Goal: Task Accomplishment & Management: Use online tool/utility

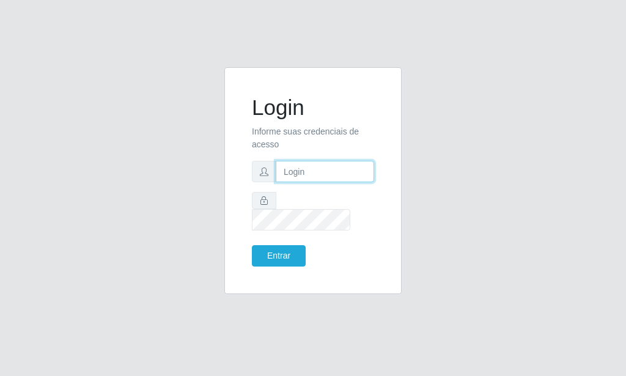
click at [327, 182] on input "text" at bounding box center [325, 171] width 98 height 21
type input "[EMAIL_ADDRESS][DOMAIN_NAME]"
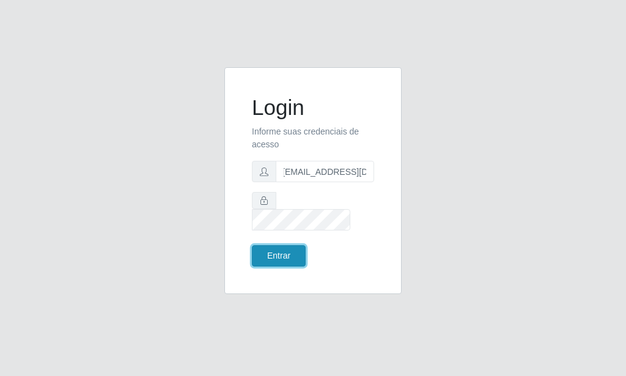
click at [273, 257] on button "Entrar" at bounding box center [279, 255] width 54 height 21
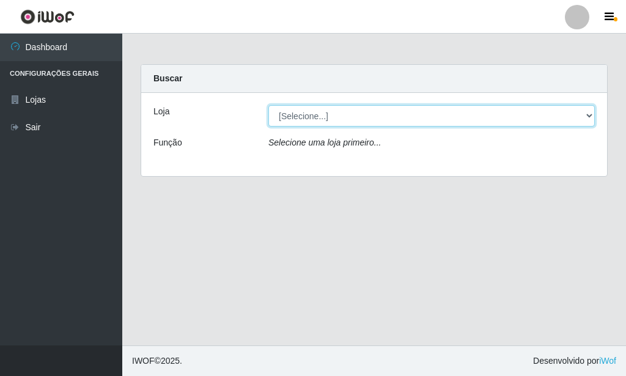
select select "80"
click option "Rede Potiguar 6 - Extremoz" at bounding box center [0, 0] width 0 height 0
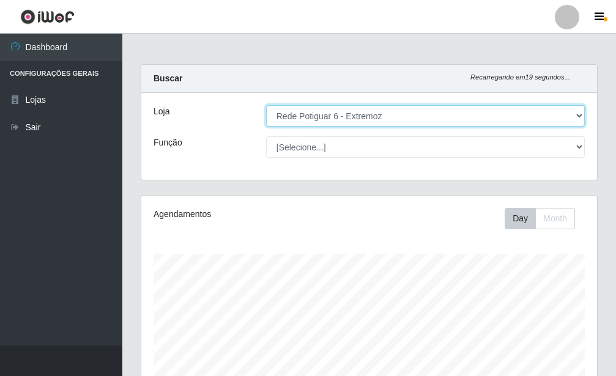
scroll to position [218, 0]
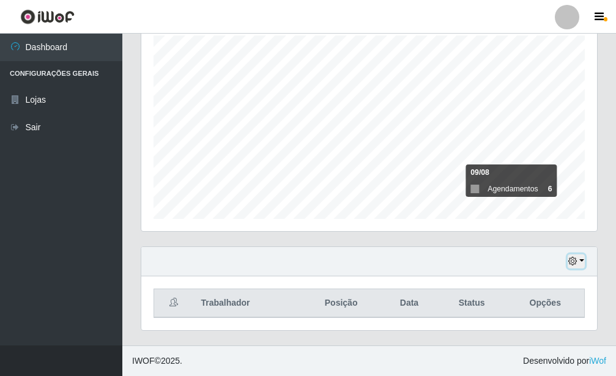
click at [583, 263] on button "button" at bounding box center [575, 261] width 17 height 14
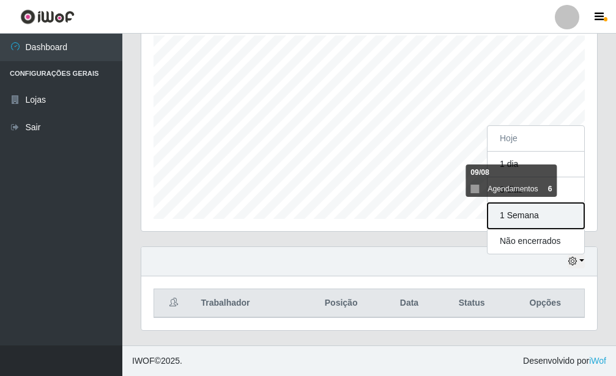
click at [534, 213] on button "1 Semana" at bounding box center [535, 216] width 97 height 26
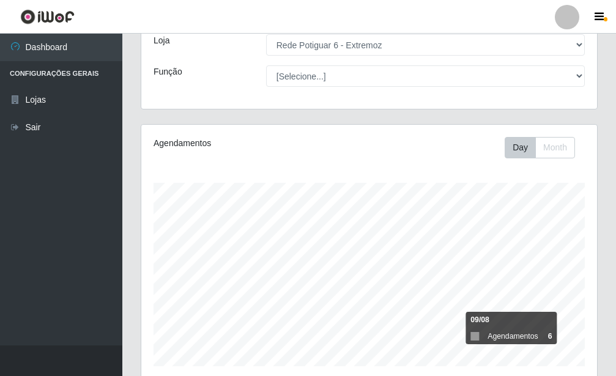
scroll to position [320, 0]
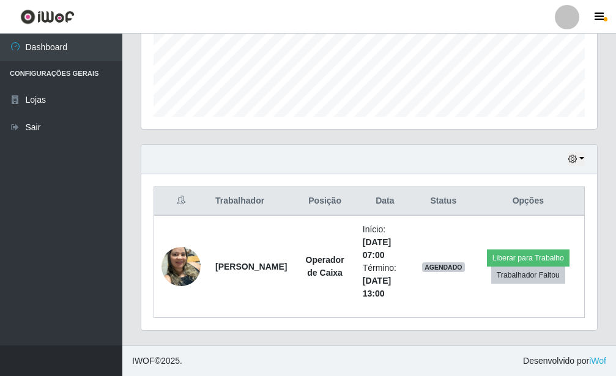
click at [49, 295] on ul "Dashboard Configurações Gerais Lojas Sair" at bounding box center [61, 190] width 122 height 312
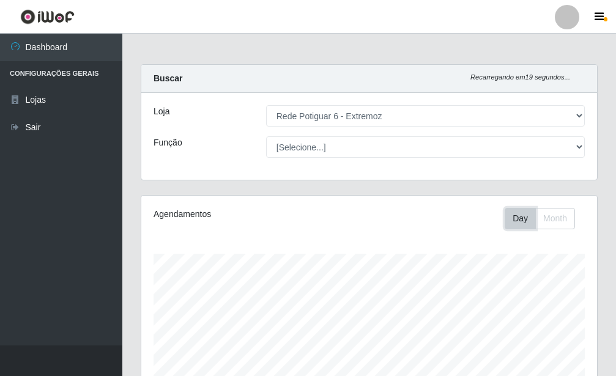
click at [529, 220] on button "Day" at bounding box center [519, 218] width 31 height 21
click at [560, 222] on button "Month" at bounding box center [555, 218] width 40 height 21
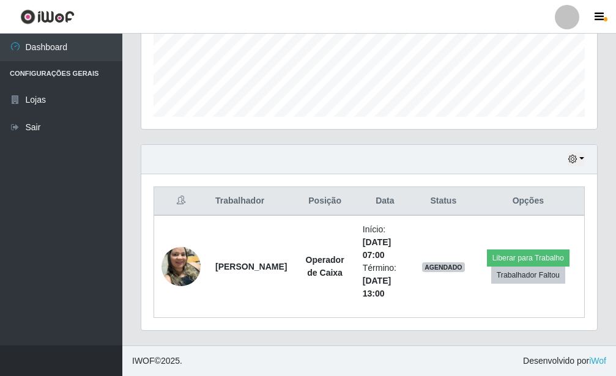
scroll to position [9, 0]
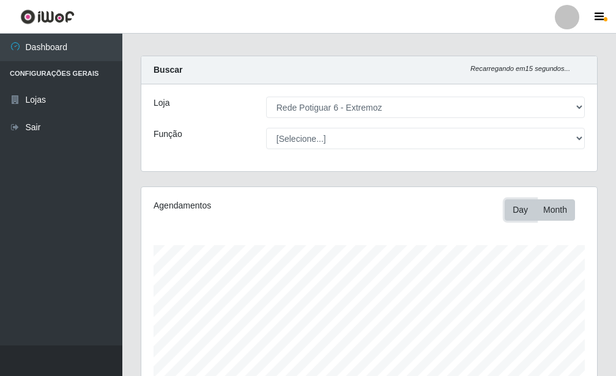
click at [523, 211] on button "Day" at bounding box center [519, 209] width 31 height 21
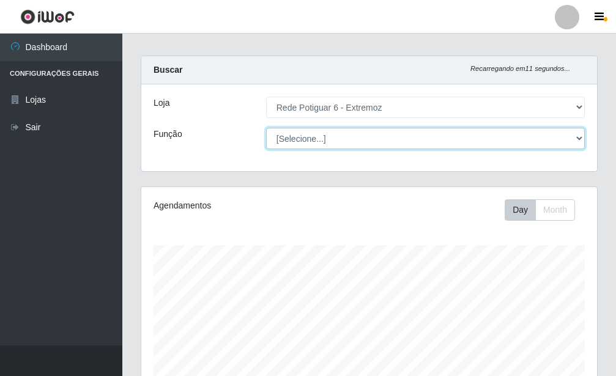
select select "22"
click option "Operador de Caixa" at bounding box center [0, 0] width 0 height 0
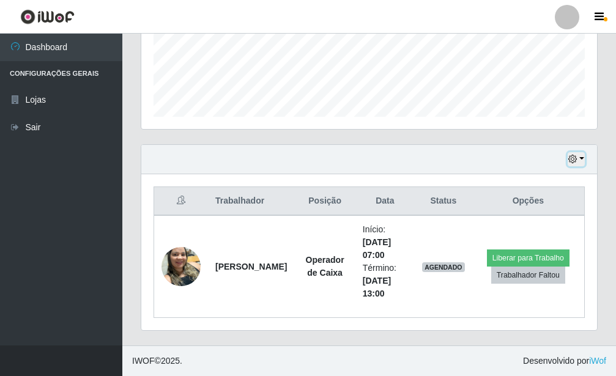
click at [580, 159] on button "button" at bounding box center [575, 159] width 17 height 14
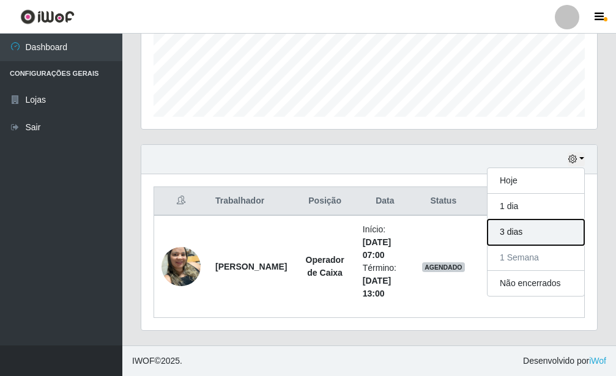
click at [528, 237] on button "3 dias" at bounding box center [535, 232] width 97 height 26
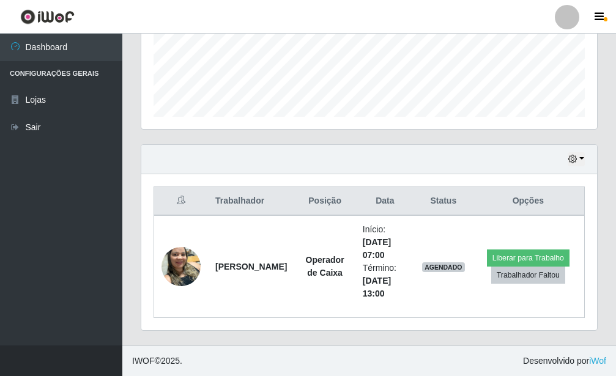
click at [585, 160] on div "Hoje 1 dia 3 dias 1 Semana Não encerrados" at bounding box center [368, 159] width 455 height 29
click at [583, 156] on button "button" at bounding box center [575, 159] width 17 height 14
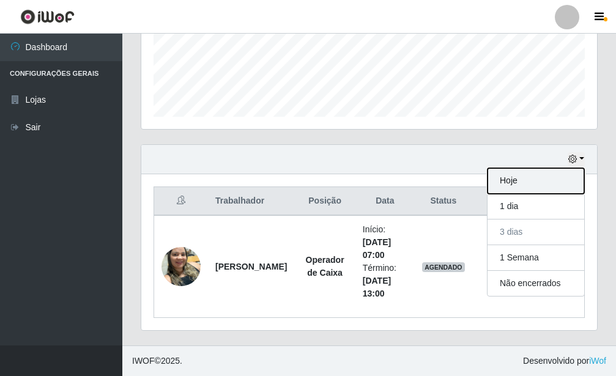
click at [531, 179] on button "Hoje" at bounding box center [535, 181] width 97 height 26
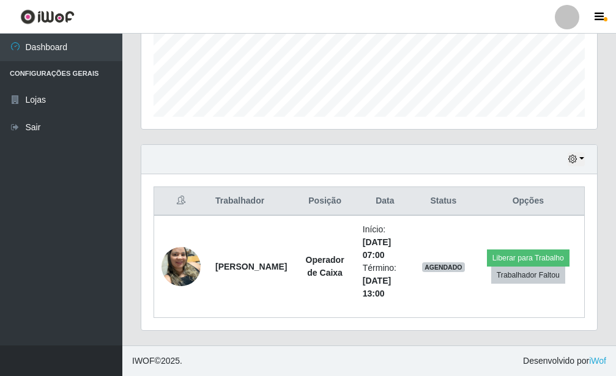
scroll to position [218, 0]
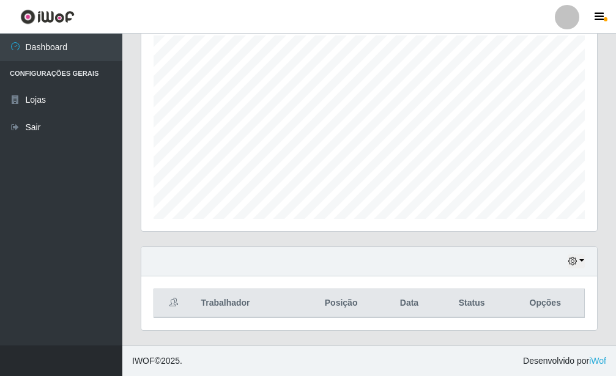
click at [174, 303] on icon at bounding box center [173, 302] width 9 height 9
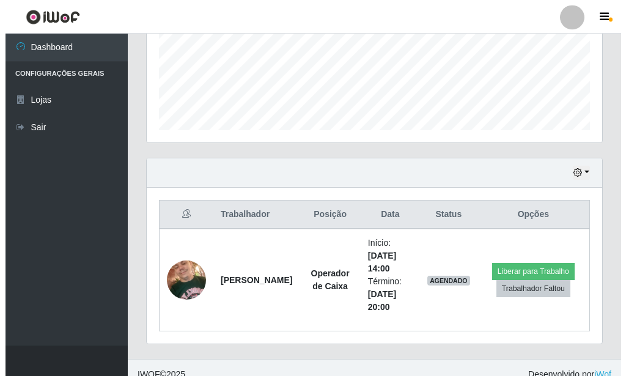
scroll to position [320, 0]
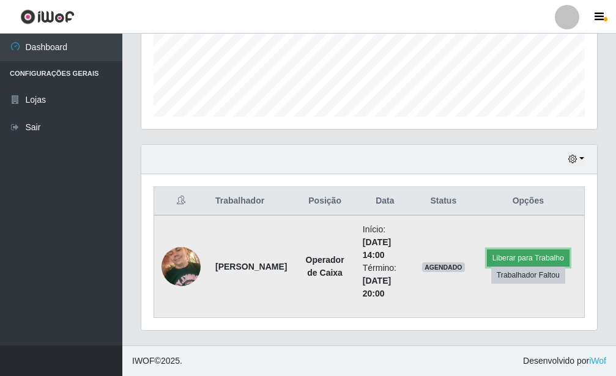
click at [542, 256] on button "Liberar para Trabalho" at bounding box center [528, 257] width 83 height 17
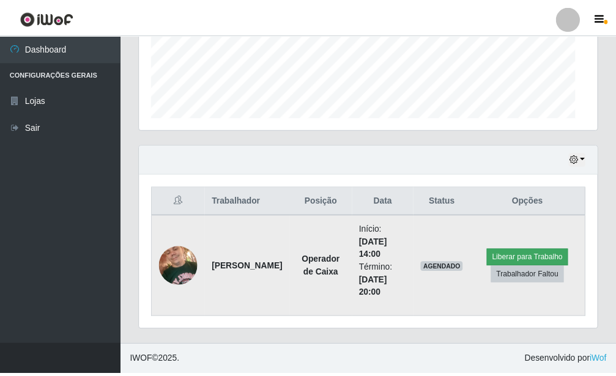
scroll to position [611062, 610861]
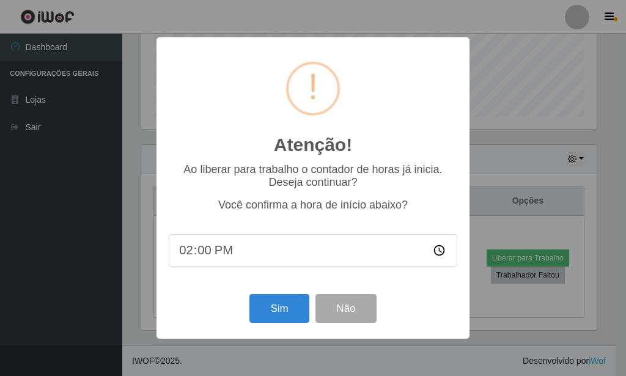
click at [241, 258] on input "14:00" at bounding box center [313, 250] width 289 height 32
click at [215, 252] on input "14:00" at bounding box center [313, 250] width 289 height 32
type input "14:50"
click at [285, 307] on button "Sim" at bounding box center [278, 308] width 59 height 29
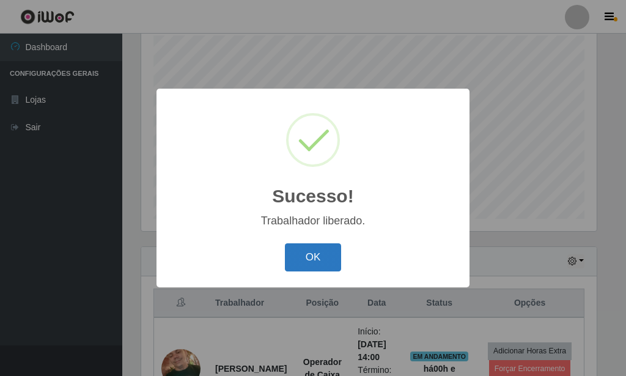
click at [320, 261] on button "OK" at bounding box center [313, 257] width 57 height 29
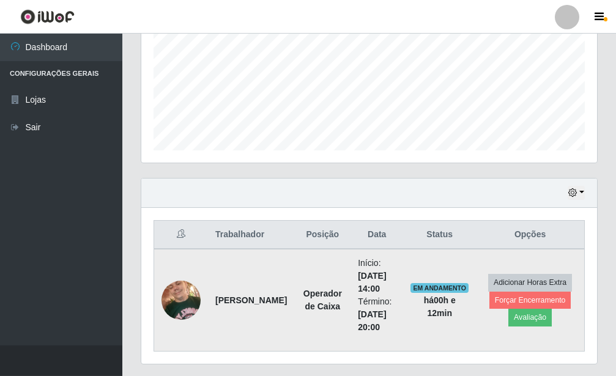
scroll to position [320, 0]
